Goal: Check status

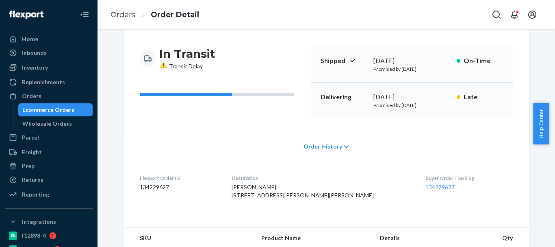
scroll to position [24, 0]
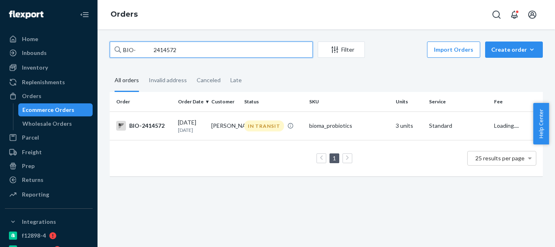
click at [169, 48] on input "BIO- 2414572" at bounding box center [211, 49] width 203 height 16
paste input "518558"
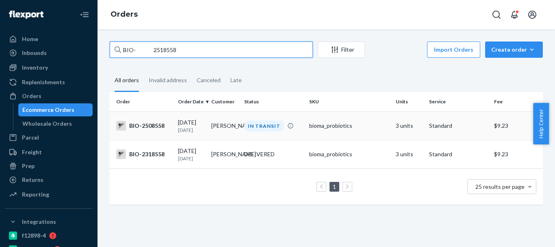
type input "BIO- 2518558"
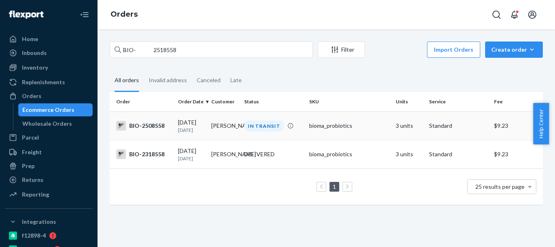
click at [198, 122] on div "[DATE] [DATE]" at bounding box center [191, 125] width 27 height 15
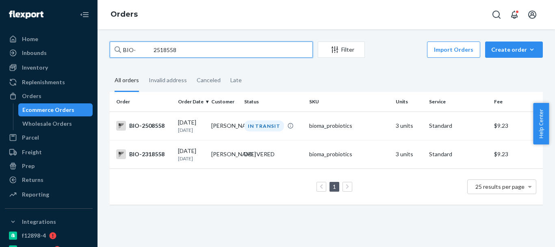
drag, startPoint x: 177, startPoint y: 50, endPoint x: 135, endPoint y: 48, distance: 42.4
click at [135, 48] on input "BIO- 2518558" at bounding box center [211, 49] width 203 height 16
paste input "2518558"
type input "BIO- 2518558"
